Goal: Transaction & Acquisition: Purchase product/service

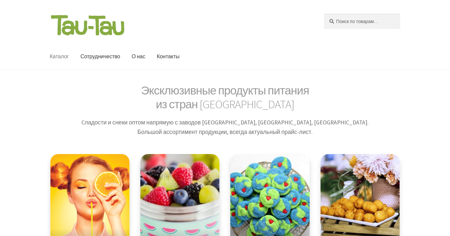
scroll to position [121, 0]
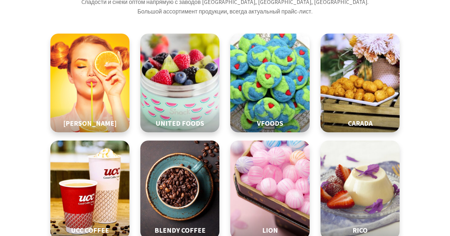
click at [242, 24] on img at bounding box center [269, 82] width 99 height 123
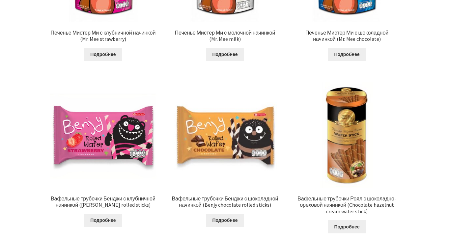
scroll to position [686, 0]
